Goal: Task Accomplishment & Management: Use online tool/utility

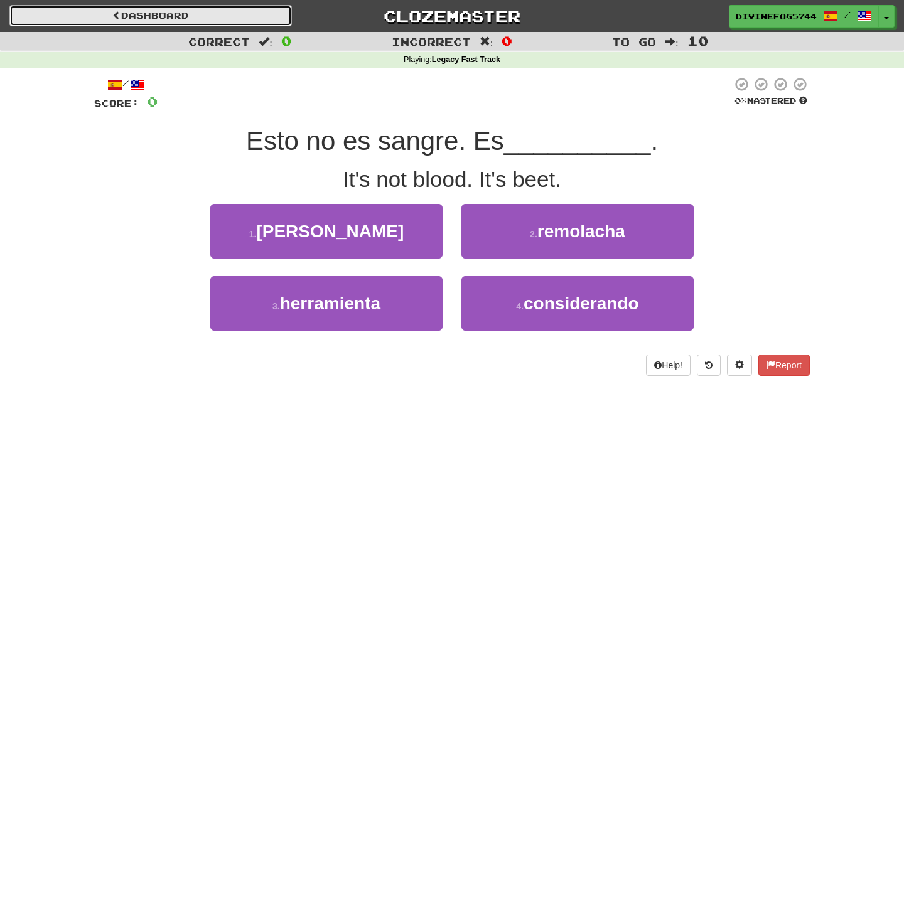
click at [144, 17] on link "Dashboard" at bounding box center [150, 15] width 282 height 21
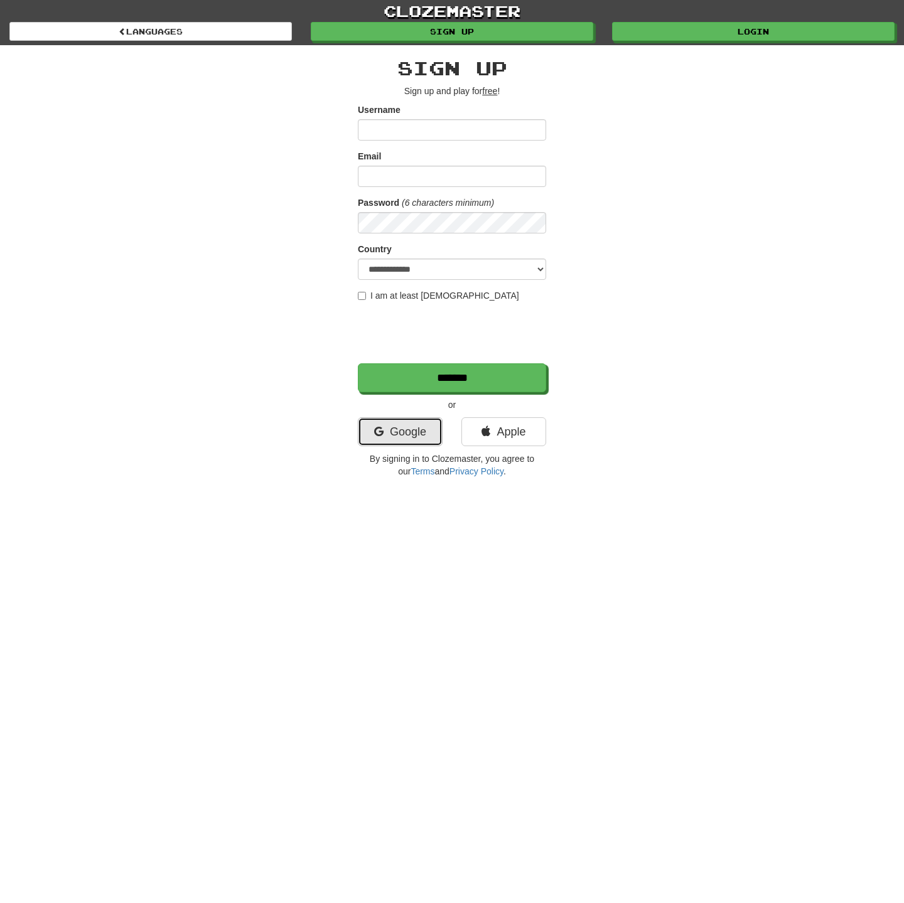
click at [387, 436] on link "Google" at bounding box center [400, 431] width 85 height 29
